Goal: Transaction & Acquisition: Book appointment/travel/reservation

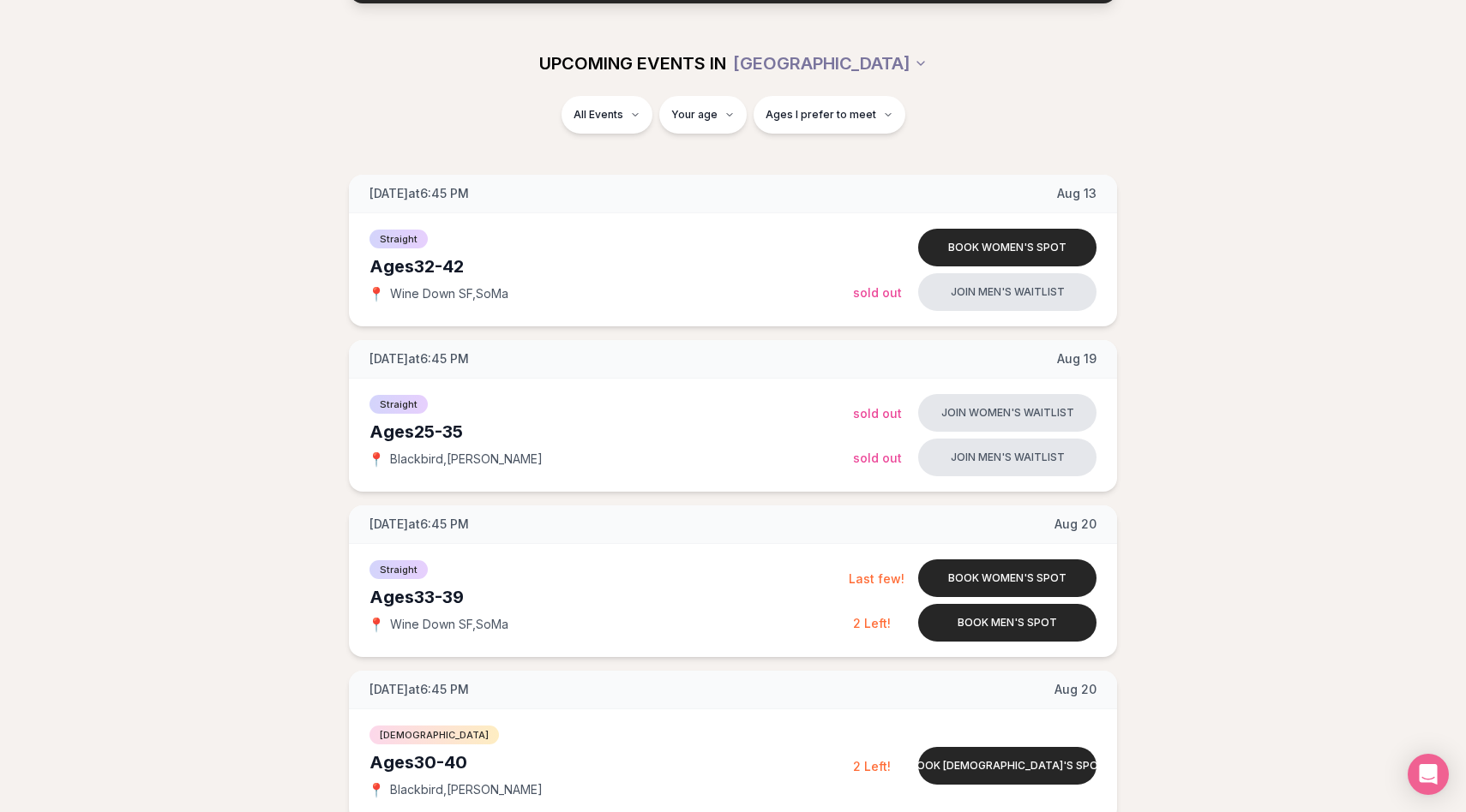
scroll to position [188, 0]
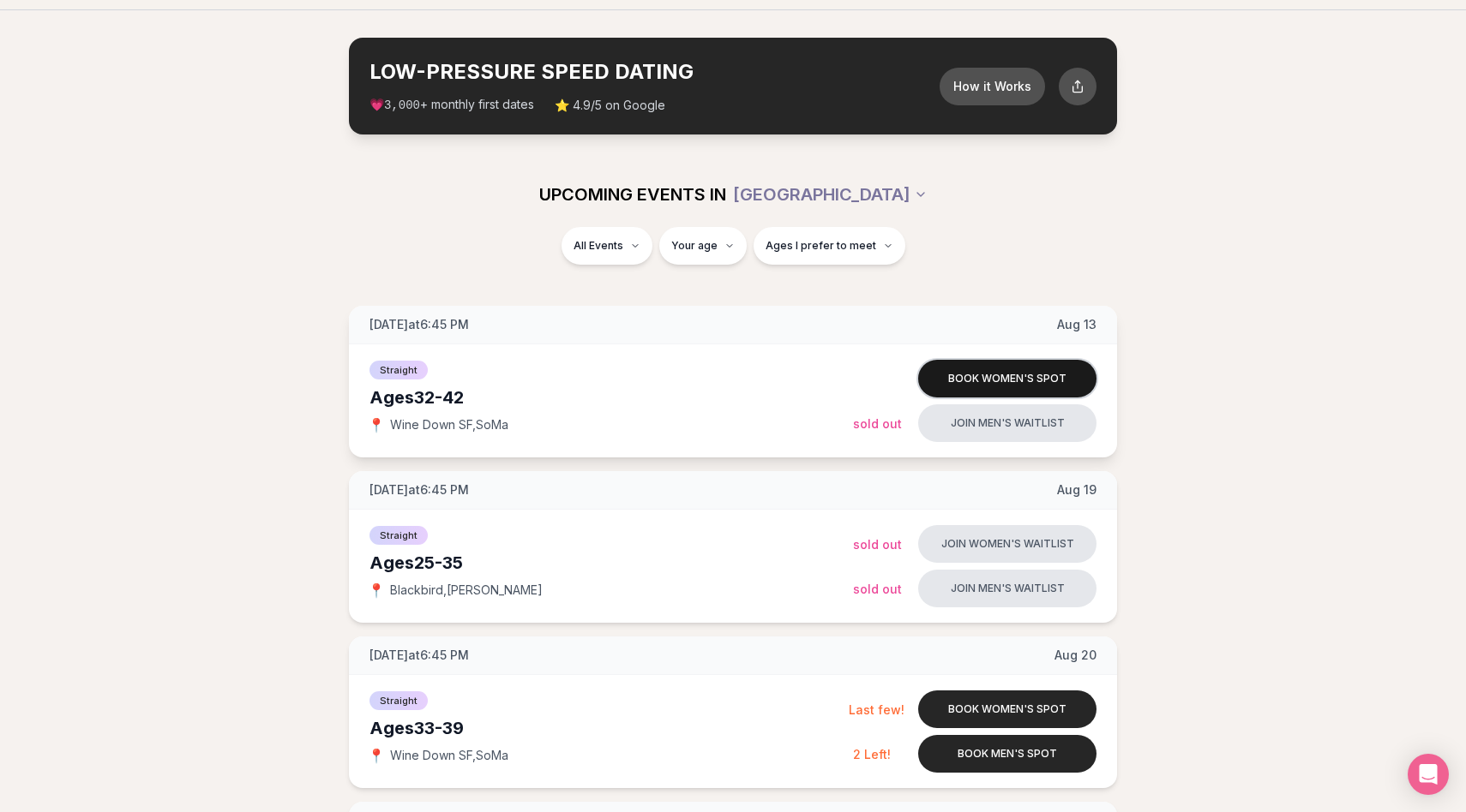
click at [1007, 375] on button "Book women's spot" at bounding box center [1007, 378] width 178 height 38
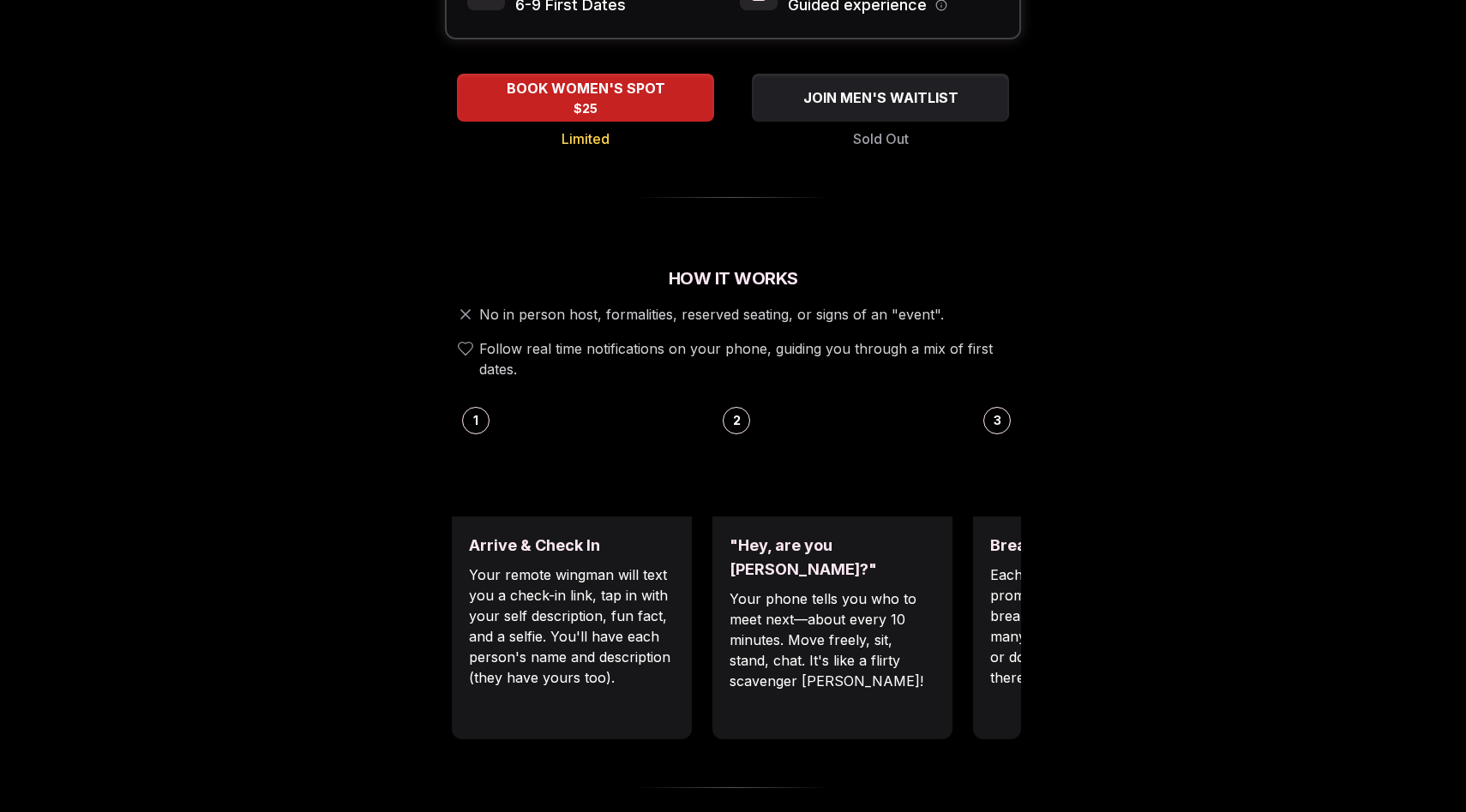
scroll to position [405, 0]
